Goal: Task Accomplishment & Management: Manage account settings

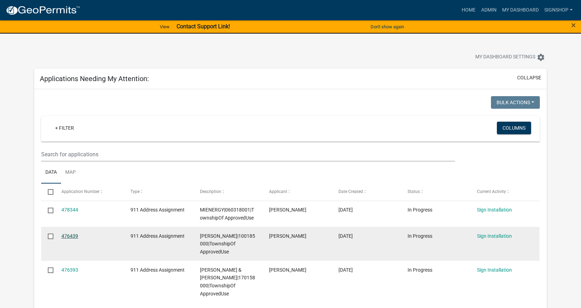
click at [67, 235] on link "476439" at bounding box center [69, 236] width 17 height 6
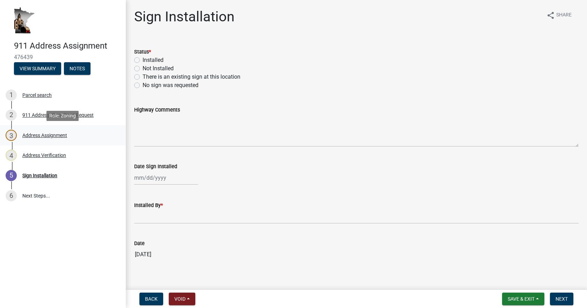
click at [28, 135] on div "Address Assignment" at bounding box center [44, 135] width 45 height 5
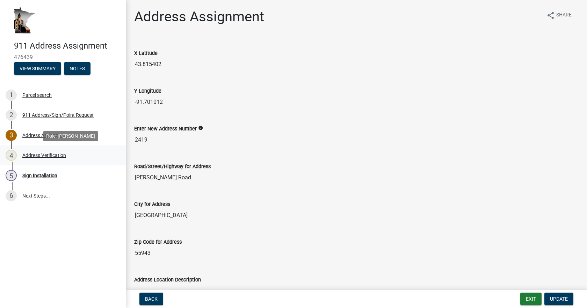
click at [42, 154] on div "Address Verification" at bounding box center [44, 155] width 44 height 5
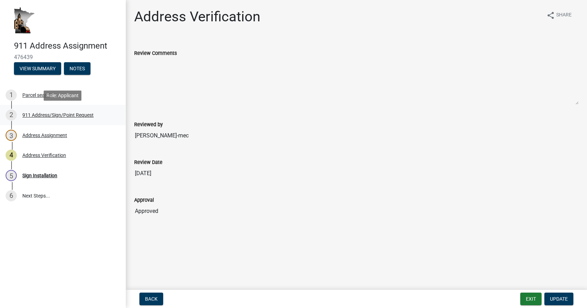
click at [47, 113] on div "911 Address/Sign/Point Request" at bounding box center [57, 114] width 71 height 5
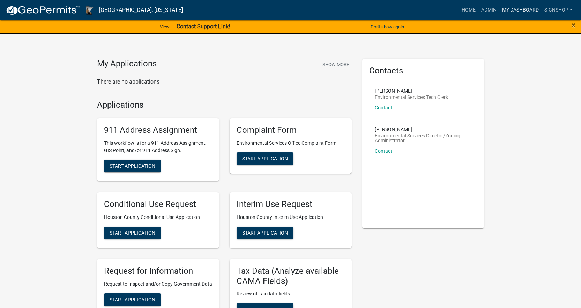
click at [522, 7] on link "My Dashboard" at bounding box center [521, 9] width 42 height 13
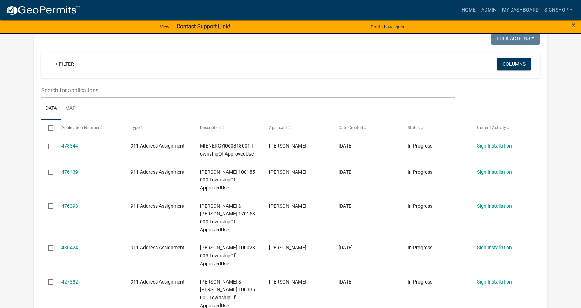
scroll to position [105, 0]
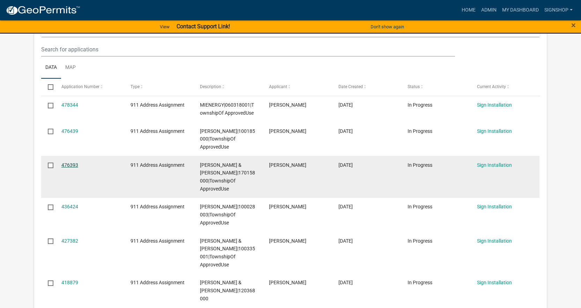
click at [66, 166] on link "476393" at bounding box center [69, 165] width 17 height 6
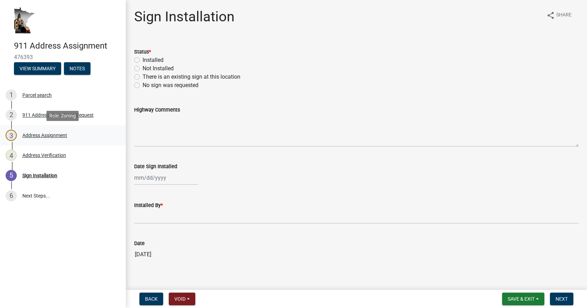
click at [32, 136] on div "Address Assignment" at bounding box center [44, 135] width 45 height 5
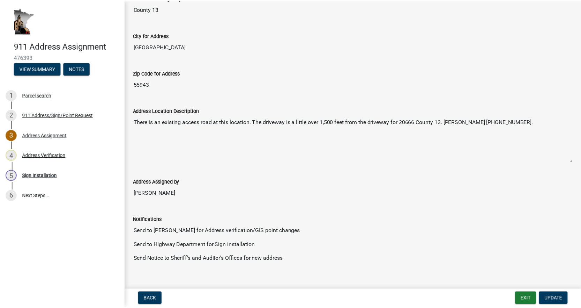
scroll to position [181, 0]
